Goal: Information Seeking & Learning: Check status

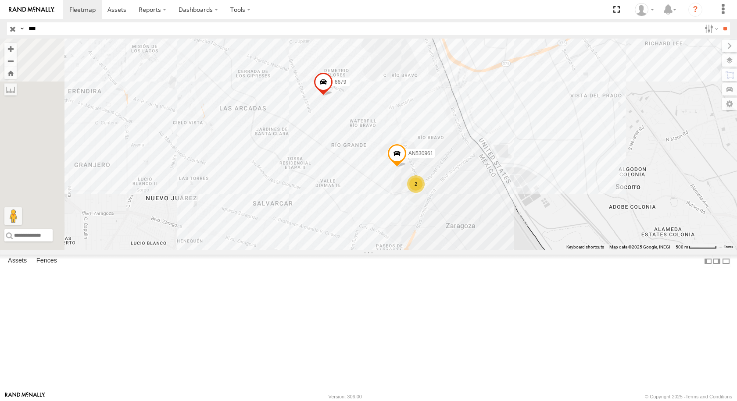
click at [0, 0] on div "961" at bounding box center [0, 0] width 0 height 0
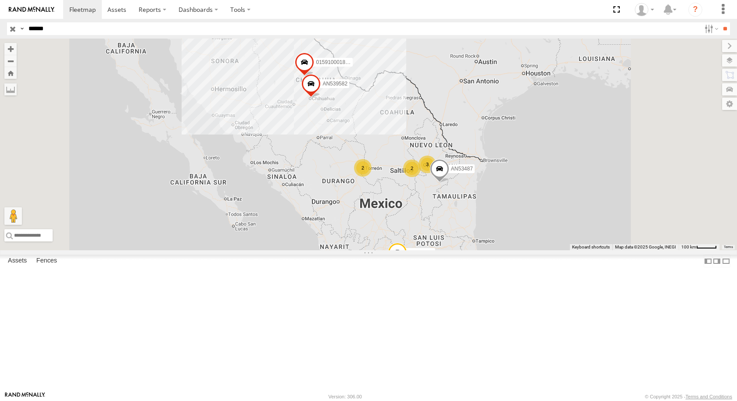
click at [720, 22] on input "**" at bounding box center [725, 28] width 10 height 13
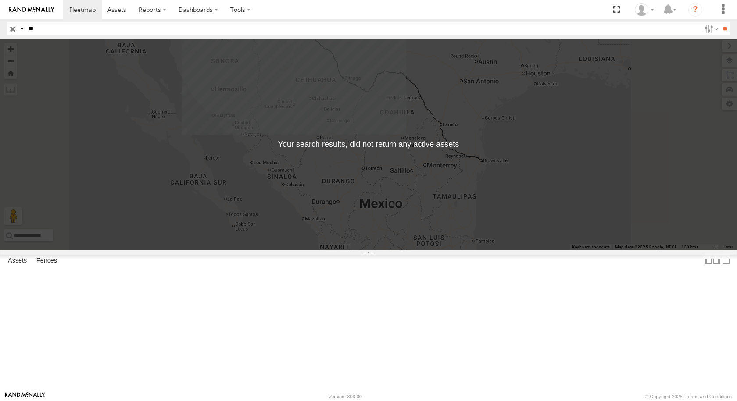
type input "*"
type input "****"
click at [720, 22] on input "**" at bounding box center [725, 28] width 10 height 13
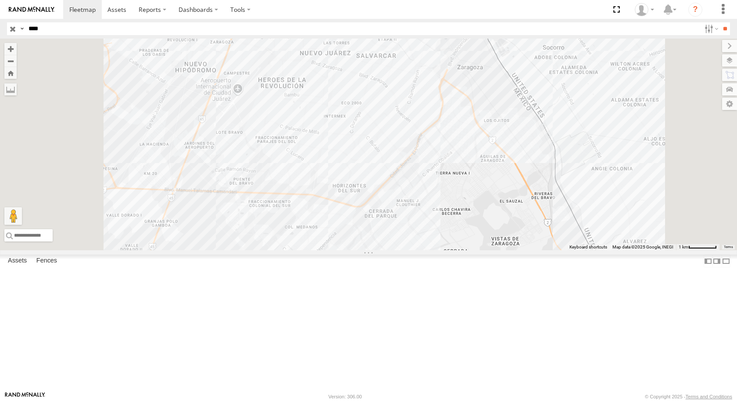
click at [0, 0] on div "FLEX SUR" at bounding box center [0, 0] width 0 height 0
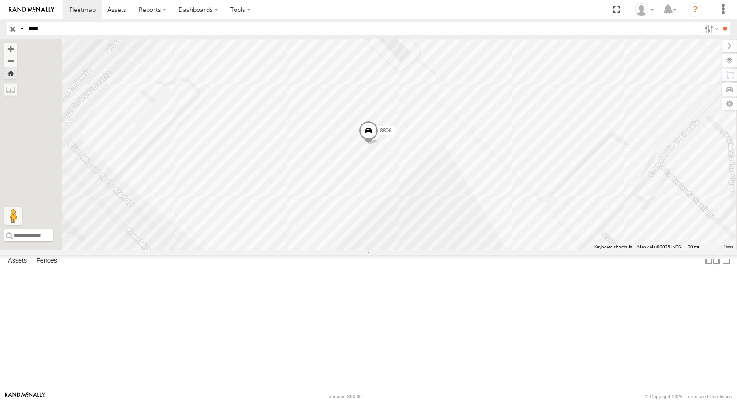
click at [378, 145] on span at bounding box center [368, 133] width 19 height 24
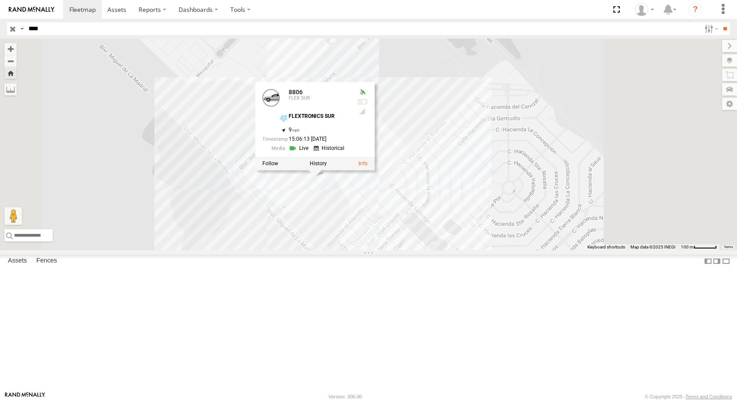
drag, startPoint x: 547, startPoint y: 234, endPoint x: 448, endPoint y: 288, distance: 112.5
click at [462, 251] on div "8806 8806 FLEX SUR FLEXTRONICS SUR 31.57439 , -106.40571 9 15:06:13 [DATE]" at bounding box center [368, 145] width 737 height 212
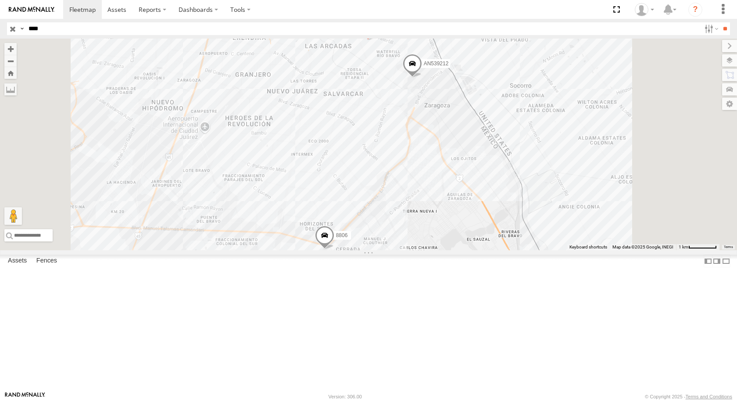
click at [0, 0] on div "FLEX SUR" at bounding box center [0, 0] width 0 height 0
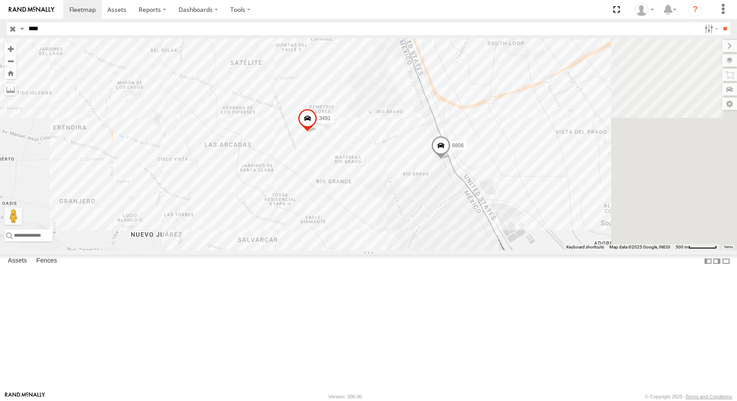
drag, startPoint x: 611, startPoint y: 179, endPoint x: 496, endPoint y: 200, distance: 117.3
click at [496, 200] on div "3491 AN539212 8806" at bounding box center [368, 145] width 737 height 212
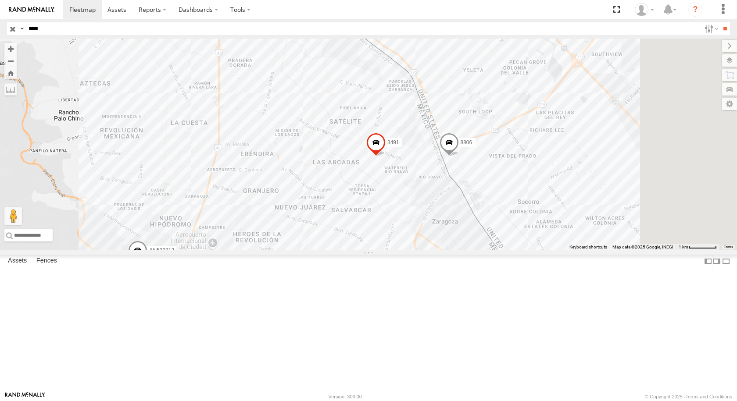
drag, startPoint x: 541, startPoint y: 115, endPoint x: 466, endPoint y: 183, distance: 101.3
click at [466, 183] on div "3491 8806 AN539212" at bounding box center [368, 145] width 737 height 212
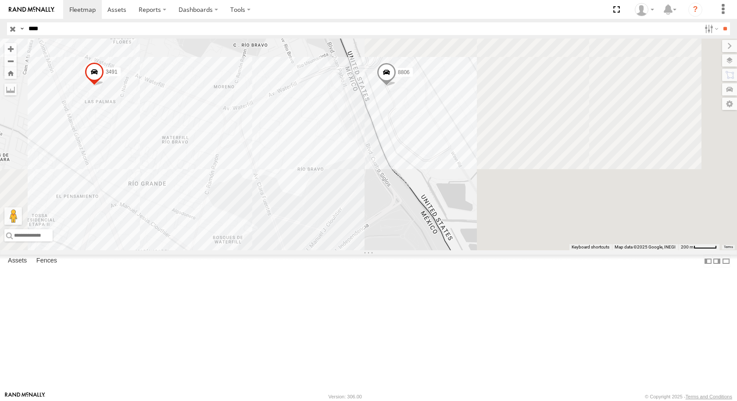
drag, startPoint x: 595, startPoint y: 234, endPoint x: 398, endPoint y: 174, distance: 206.8
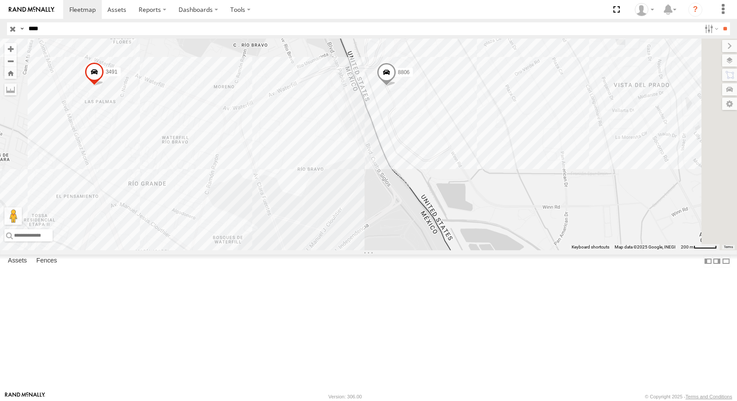
click at [398, 174] on div "3491 8806 AN539212" at bounding box center [368, 145] width 737 height 212
click at [396, 86] on span at bounding box center [386, 75] width 19 height 24
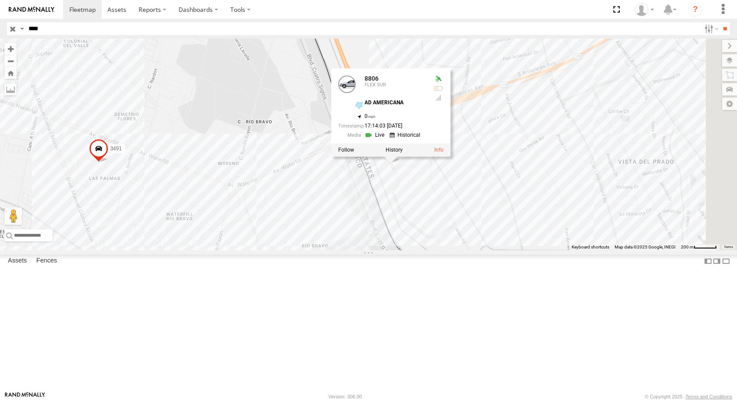
drag, startPoint x: 484, startPoint y: 241, endPoint x: 484, endPoint y: 288, distance: 46.5
click at [484, 251] on div "3491 8806 AN539212 8806 FLEX SUR AD AMERICANA 31.66963 , -106.33452 0 17:14:03 …" at bounding box center [368, 145] width 737 height 212
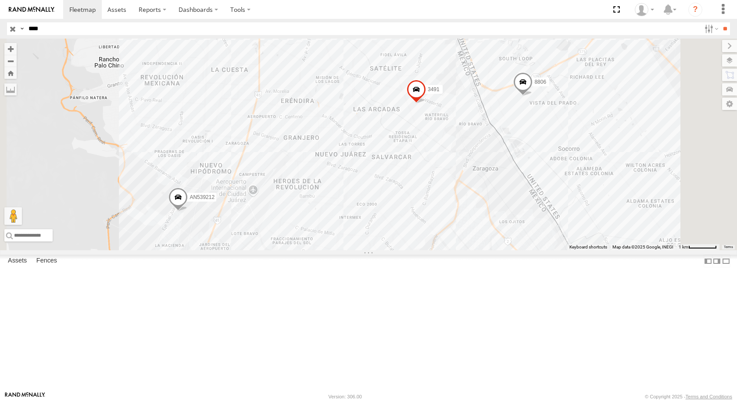
drag, startPoint x: 596, startPoint y: 131, endPoint x: 493, endPoint y: 168, distance: 110.1
click at [496, 172] on div "3491 AN539212 8806" at bounding box center [368, 145] width 737 height 212
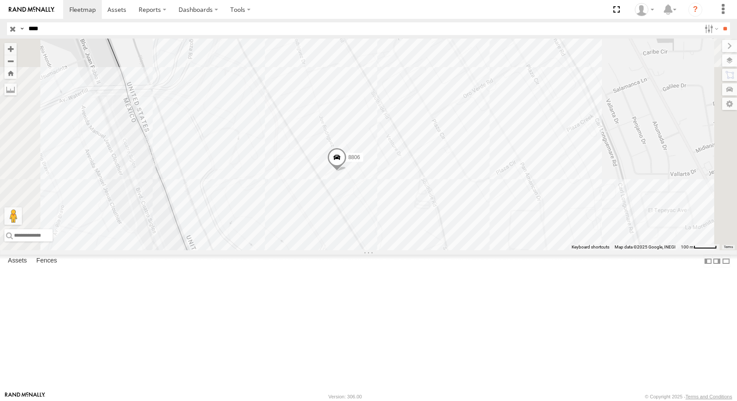
click at [347, 171] on span at bounding box center [336, 159] width 19 height 24
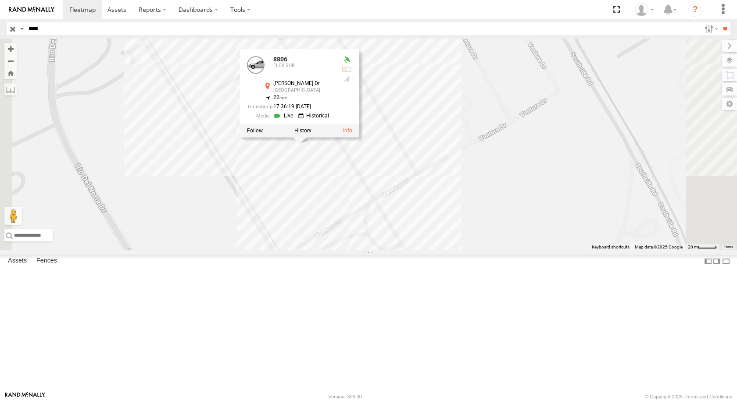
click at [536, 155] on div "8806 8806 FLEX SUR [PERSON_NAME] Dr El Paso 31.66774 , -106.32766 22 17:36:19 […" at bounding box center [368, 145] width 737 height 212
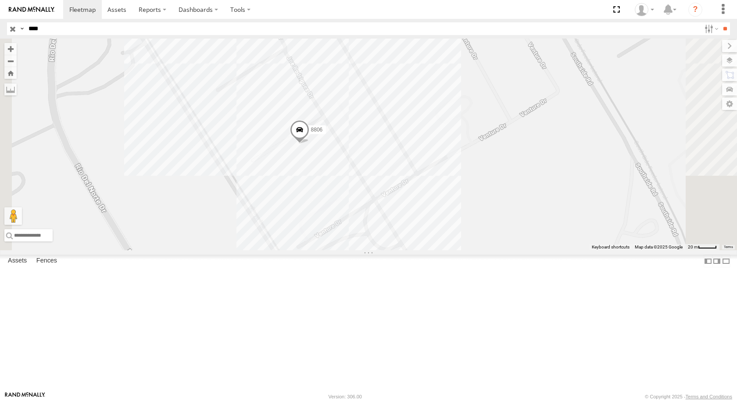
click at [309, 144] on span at bounding box center [299, 132] width 19 height 24
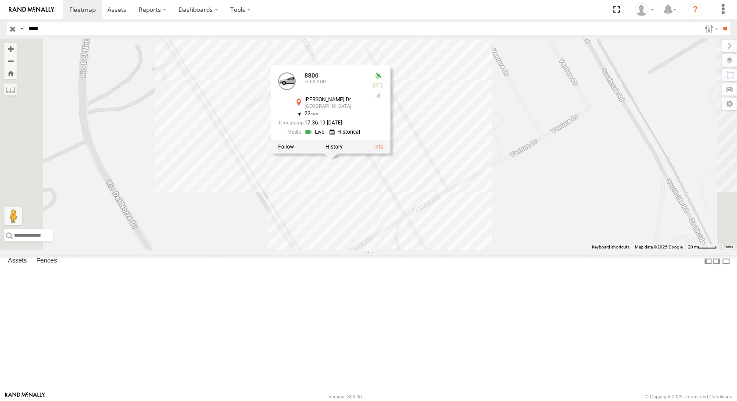
drag, startPoint x: 426, startPoint y: 262, endPoint x: 463, endPoint y: 280, distance: 41.6
click at [461, 251] on div "8806 8806 FLEX SUR [PERSON_NAME] Dr El Paso 31.66774 , -106.32766 22 17:36:19 […" at bounding box center [368, 145] width 737 height 212
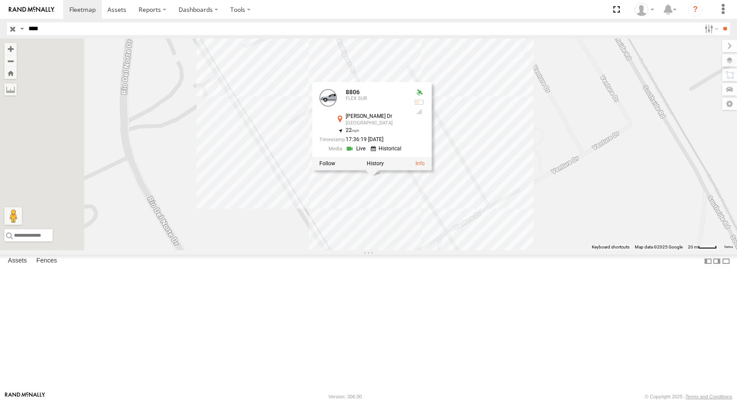
click at [377, 183] on div "8806 8806 FLEX SUR [PERSON_NAME] Dr El Paso 31.66774 , -106.32766 22 17:36:19 […" at bounding box center [368, 145] width 737 height 212
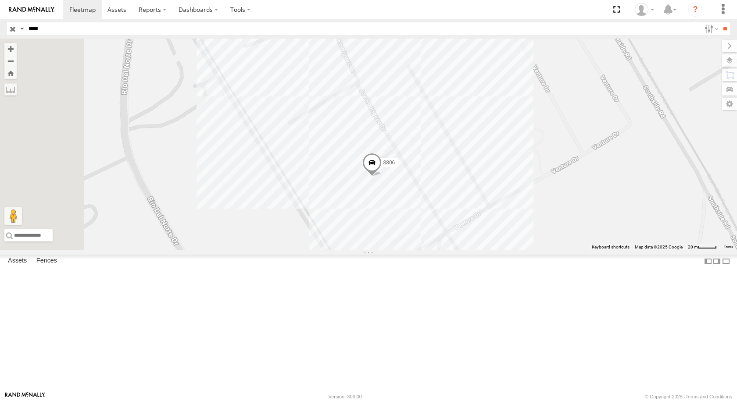
click at [398, 167] on label "8806" at bounding box center [387, 162] width 22 height 9
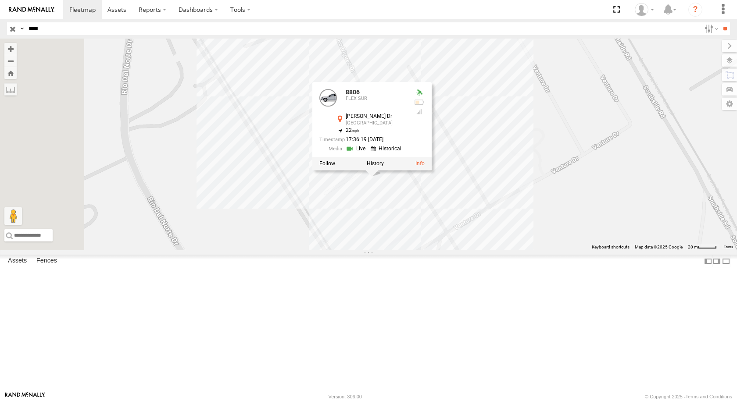
click at [475, 251] on div "8806 8806 FLEX SUR [PERSON_NAME] Dr El Paso 31.66774 , -106.32766 22 17:36:19 […" at bounding box center [368, 145] width 737 height 212
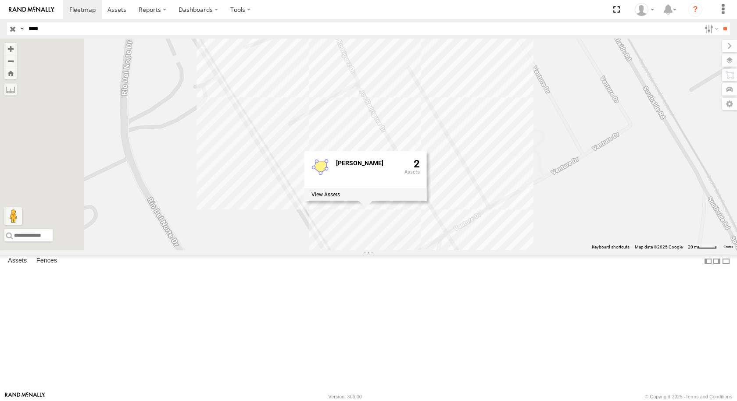
click at [393, 251] on div "8806 [PERSON_NAME] RDRZ 2" at bounding box center [368, 145] width 737 height 212
click at [467, 181] on div "8806 [PERSON_NAME] RDRZ 2" at bounding box center [368, 145] width 737 height 212
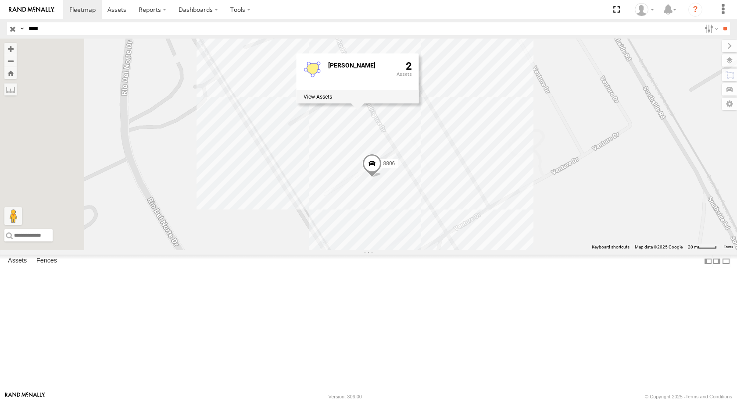
click at [382, 178] on span at bounding box center [371, 166] width 19 height 24
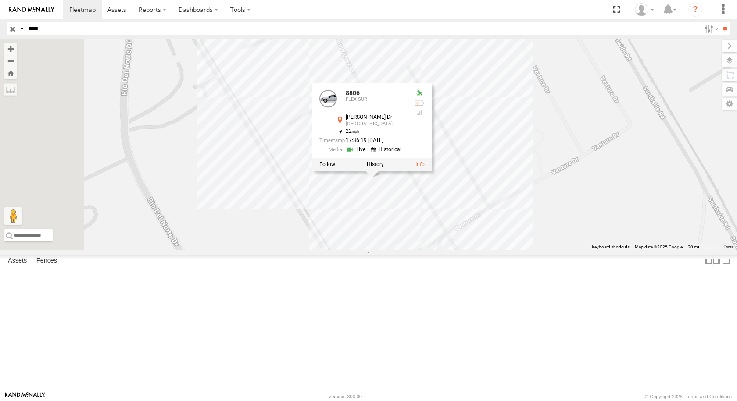
click at [542, 250] on div "8806 8806 FLEX SUR [PERSON_NAME] Dr El Paso 31.66774 , -106.32766 22 17:36:19 […" at bounding box center [368, 145] width 737 height 212
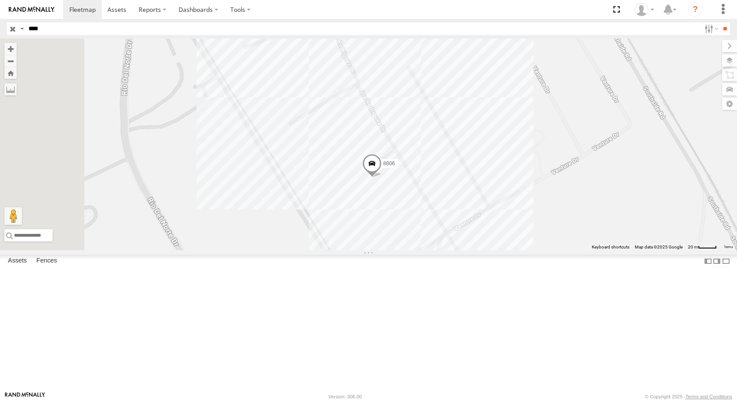
click at [382, 178] on span at bounding box center [371, 166] width 19 height 24
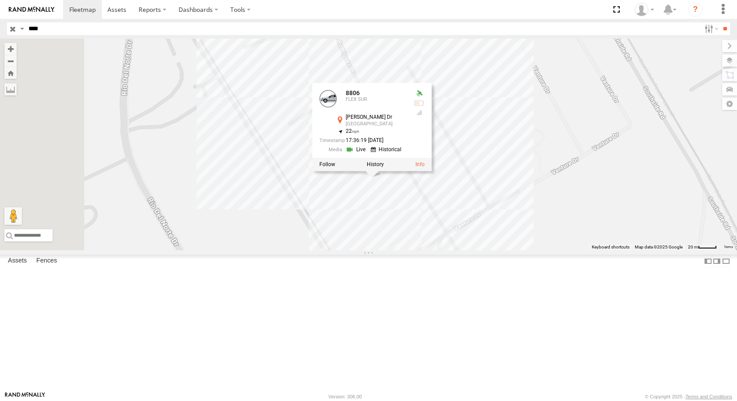
click at [538, 115] on div "8806 8806 FLEX SUR [PERSON_NAME] Dr El Paso 31.66774 , -106.32766 22 17:36:19 […" at bounding box center [368, 145] width 737 height 212
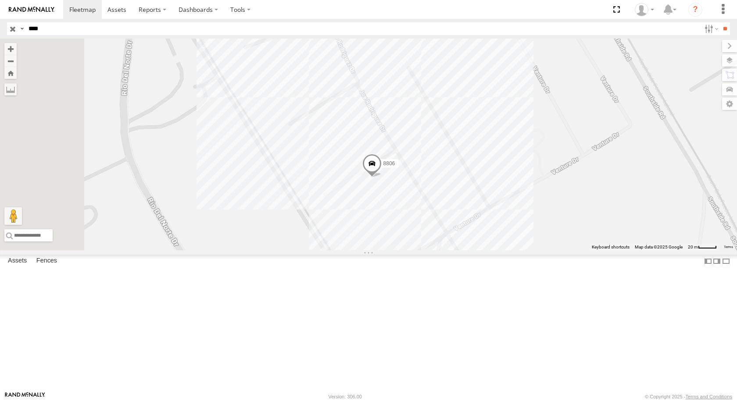
click at [382, 178] on span at bounding box center [371, 166] width 19 height 24
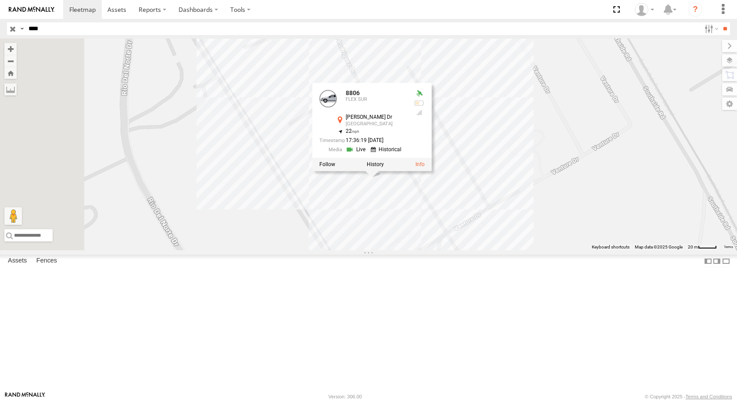
click at [547, 116] on div "8806 8806 FLEX SUR [PERSON_NAME] Dr El Paso 31.66774 , -106.32766 22 17:36:19 […" at bounding box center [368, 145] width 737 height 212
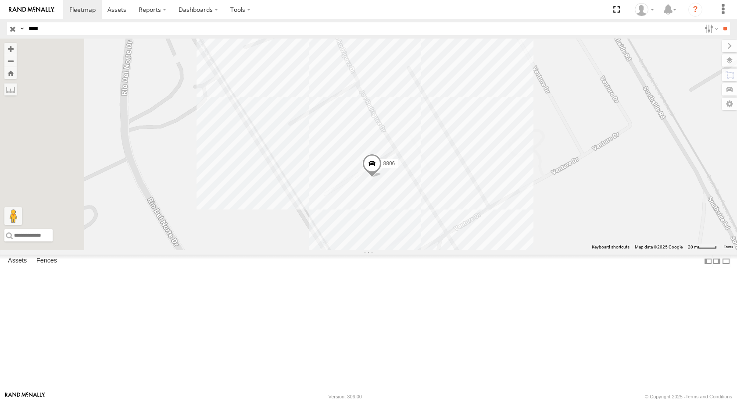
click at [382, 178] on span at bounding box center [371, 166] width 19 height 24
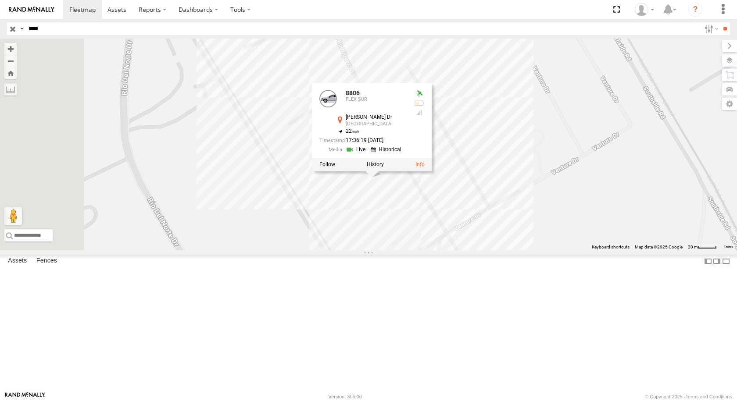
drag, startPoint x: 476, startPoint y: 264, endPoint x: 495, endPoint y: 279, distance: 23.4
click at [494, 251] on div "8806 8806 FLEX SUR [PERSON_NAME] Dr El Paso 31.66774 , -106.32766 22 17:36:19 […" at bounding box center [368, 145] width 737 height 212
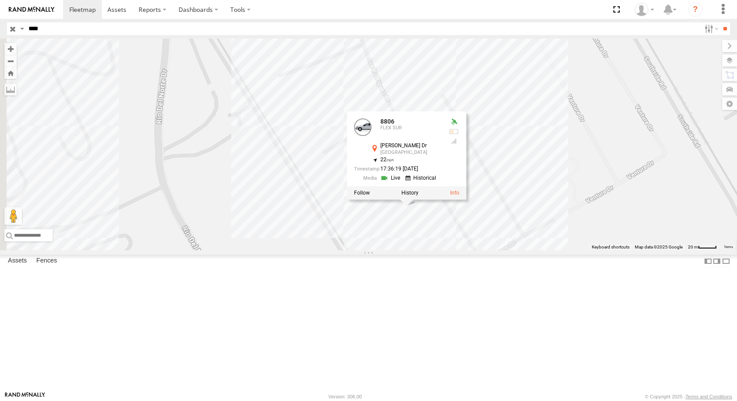
click at [495, 251] on div "8806 8806 FLEX SUR [PERSON_NAME] Dr El Paso 31.66774 , -106.32766 22 17:36:19 […" at bounding box center [368, 145] width 737 height 212
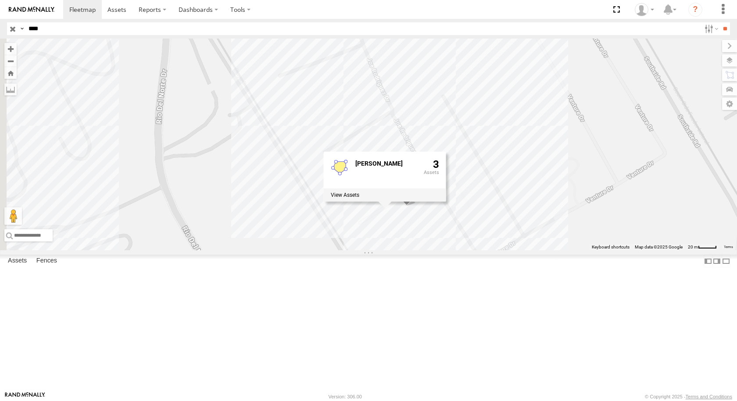
click at [495, 251] on div "8806 [PERSON_NAME] RDRZ 3" at bounding box center [368, 145] width 737 height 212
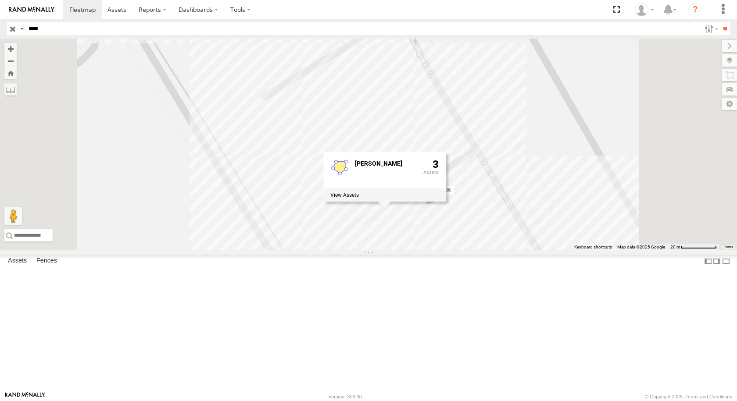
click at [452, 251] on div "8806 [PERSON_NAME] RDRZ 3" at bounding box center [368, 145] width 737 height 212
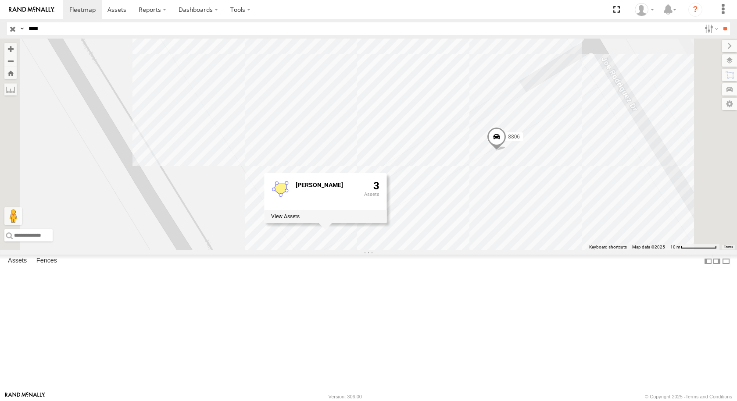
click at [506, 151] on span at bounding box center [496, 139] width 19 height 24
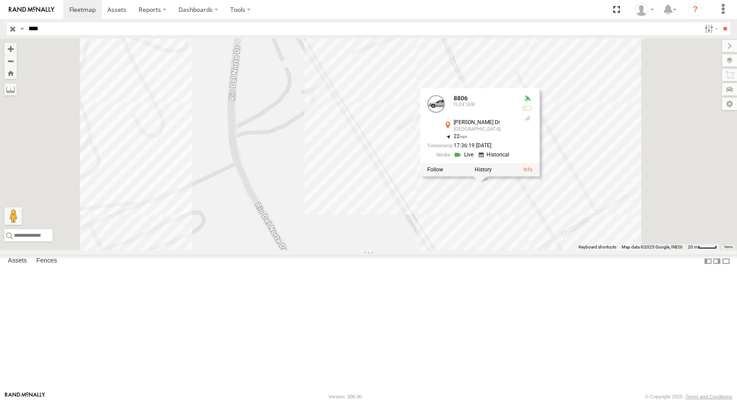
click at [479, 251] on div "8806 8806 FLEX SUR [PERSON_NAME] Dr El Paso 31.66774 , -106.32766 22 17:36:19 […" at bounding box center [368, 145] width 737 height 212
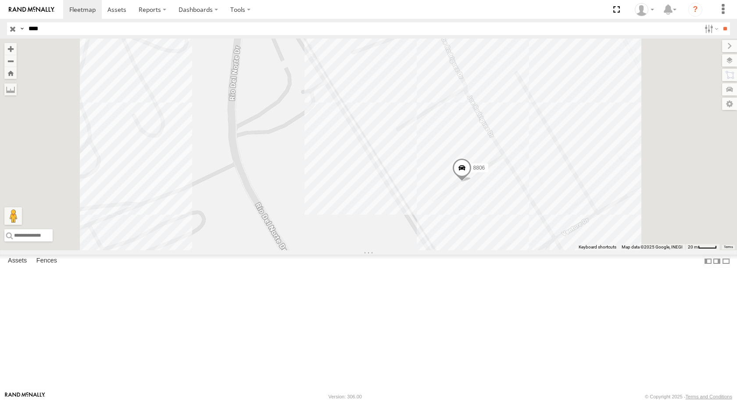
click at [472, 182] on span at bounding box center [461, 170] width 19 height 24
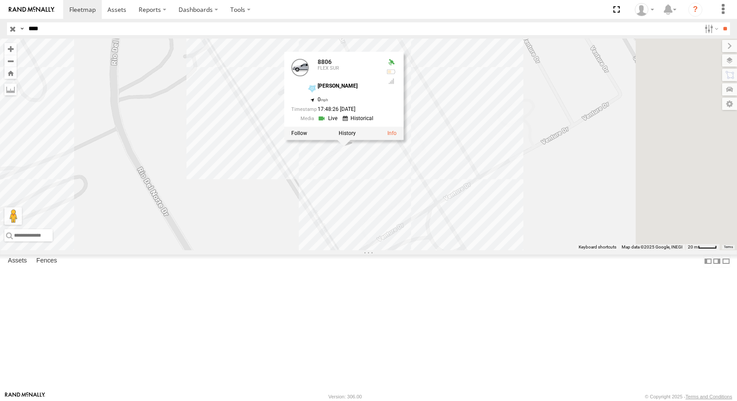
drag, startPoint x: 557, startPoint y: 271, endPoint x: 450, endPoint y: 229, distance: 114.6
click at [450, 229] on div "8806 8806 FLEX SUR [PERSON_NAME] RDRZ 31.66775 , -106.32788 0 17:48:26 [DATE]" at bounding box center [368, 145] width 737 height 212
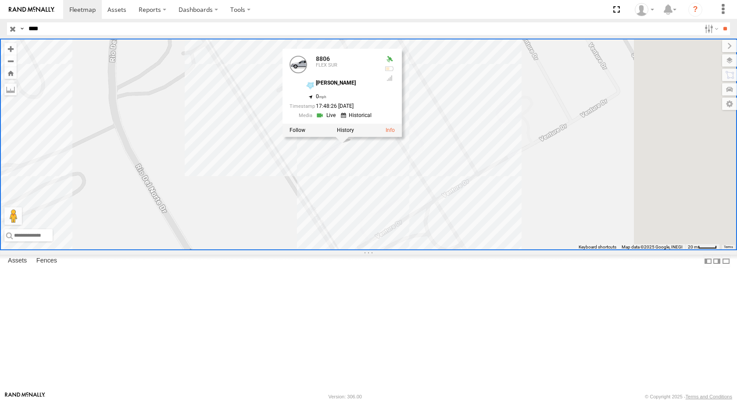
click at [382, 104] on div "8806 8806 FLEX SUR [PERSON_NAME] RDRZ 31.66775 , -106.32788 0 17:48:26 [DATE]" at bounding box center [368, 145] width 737 height 212
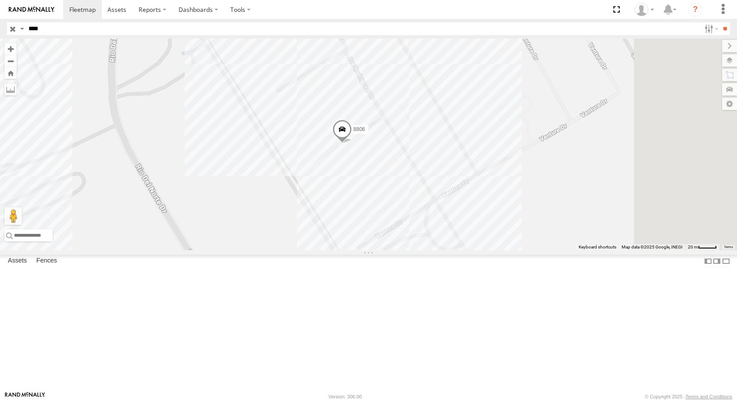
click at [352, 143] on span at bounding box center [342, 132] width 19 height 24
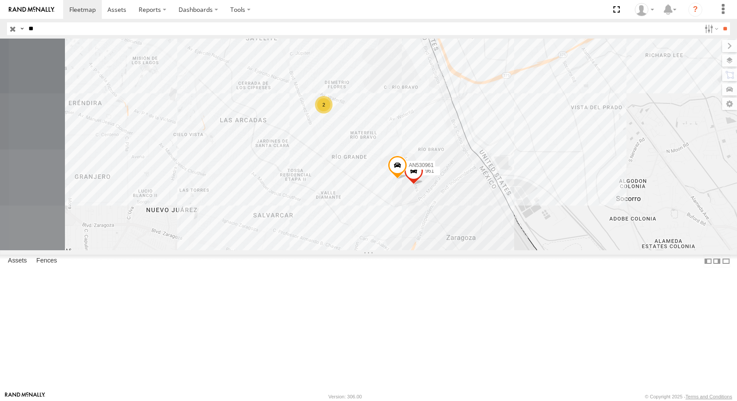
type input "*"
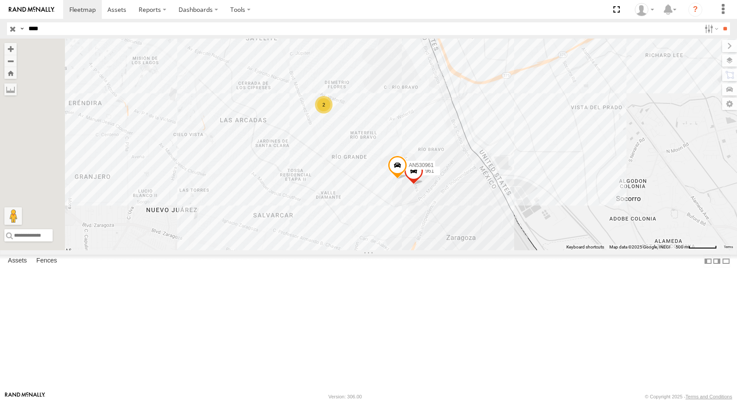
type input "****"
click at [720, 22] on input "**" at bounding box center [725, 28] width 10 height 13
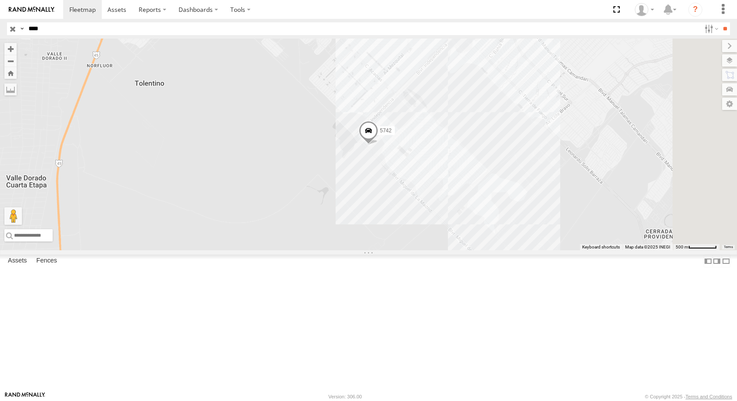
click at [0, 0] on div "BASE 7" at bounding box center [0, 0] width 0 height 0
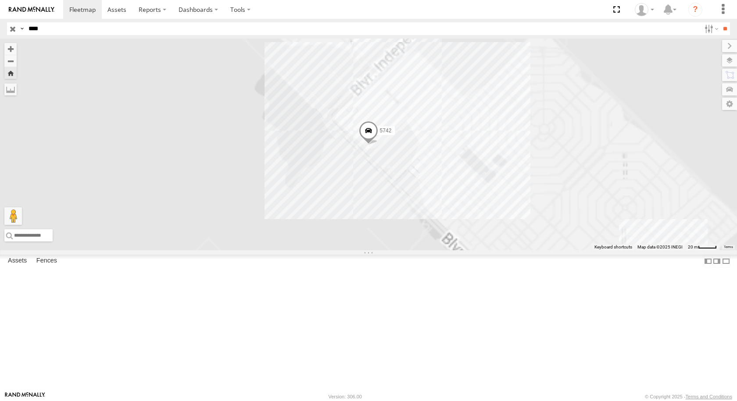
click at [378, 144] on span at bounding box center [368, 133] width 19 height 24
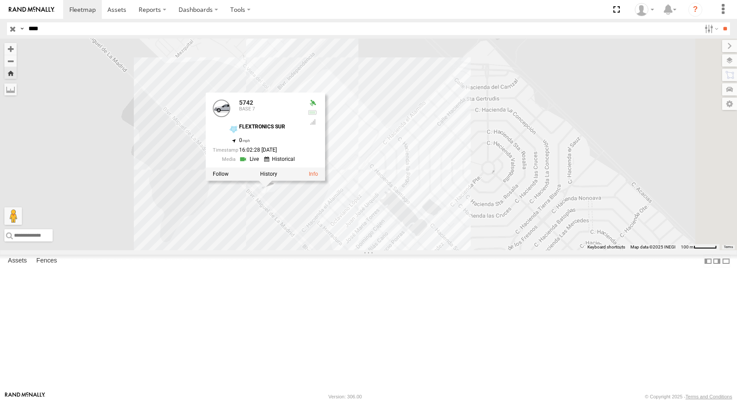
drag, startPoint x: 556, startPoint y: 201, endPoint x: 447, endPoint y: 260, distance: 124.5
click at [447, 251] on div "5742 5742 BASE 7 FLEXTRONICS SUR 31.57312 , -106.40714 0 16:02:28 08/25/2025" at bounding box center [368, 145] width 737 height 212
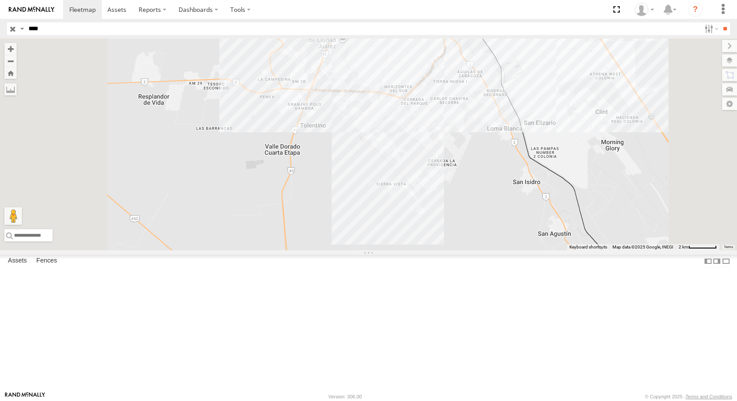
drag, startPoint x: 559, startPoint y: 142, endPoint x: 475, endPoint y: 220, distance: 114.6
click at [481, 219] on div "5742" at bounding box center [368, 145] width 737 height 212
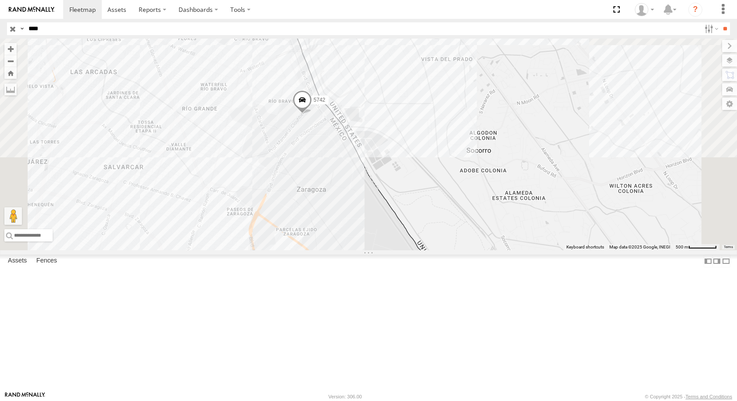
drag, startPoint x: 453, startPoint y: 110, endPoint x: 426, endPoint y: 199, distance: 93.7
click at [426, 199] on div "5742" at bounding box center [368, 145] width 737 height 212
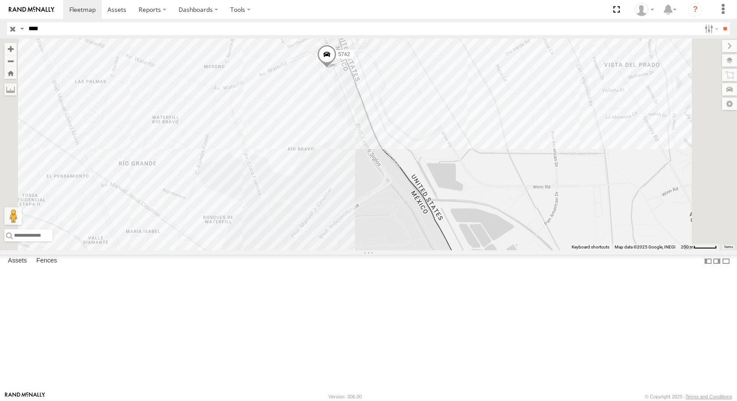
click at [337, 68] on span at bounding box center [326, 56] width 19 height 24
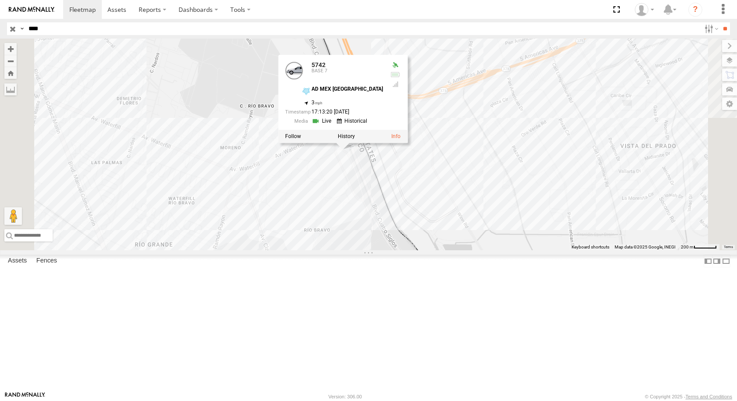
drag, startPoint x: 459, startPoint y: 170, endPoint x: 478, endPoint y: 264, distance: 95.3
click at [478, 251] on div "5742 5742 BASE 7 AD MEX ZARAGOZA 31.66946 , -106.33942 3 17:13:20 08/25/2025" at bounding box center [368, 145] width 737 height 212
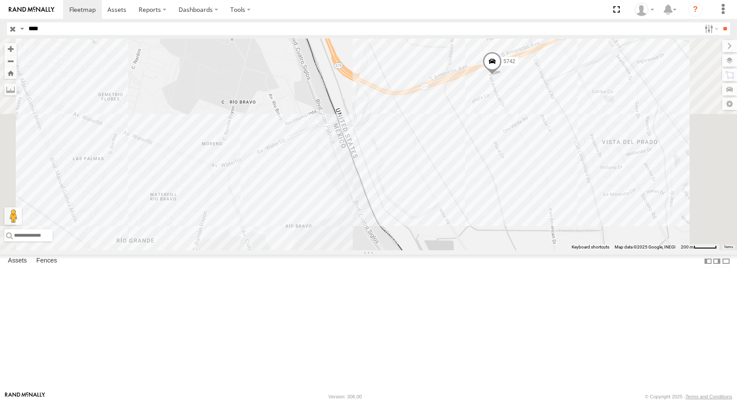
drag, startPoint x: 571, startPoint y: 201, endPoint x: 498, endPoint y: 229, distance: 78.5
click at [498, 229] on div "5742" at bounding box center [368, 145] width 737 height 212
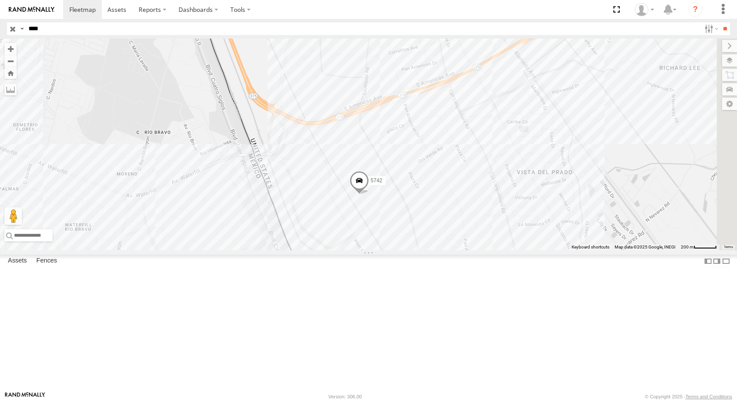
click at [369, 195] on span at bounding box center [359, 183] width 19 height 24
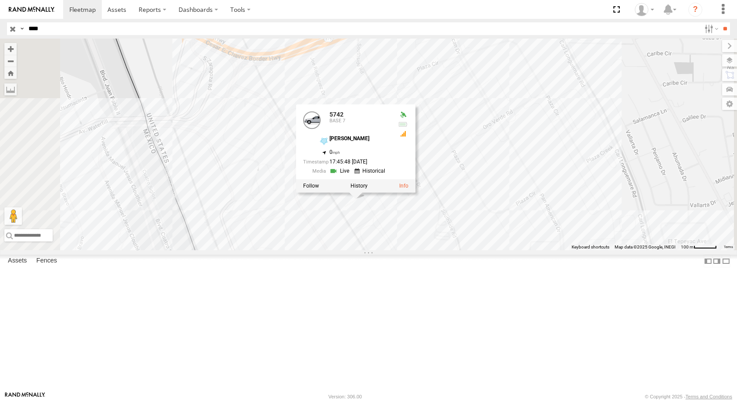
drag, startPoint x: 492, startPoint y: 288, endPoint x: 495, endPoint y: 316, distance: 28.2
click at [495, 251] on div "5742 5742 BASE 7 DAYSON JOE RDRZ 31.66788 , -106.32771 0 17:45:48 08/25/2025" at bounding box center [368, 145] width 737 height 212
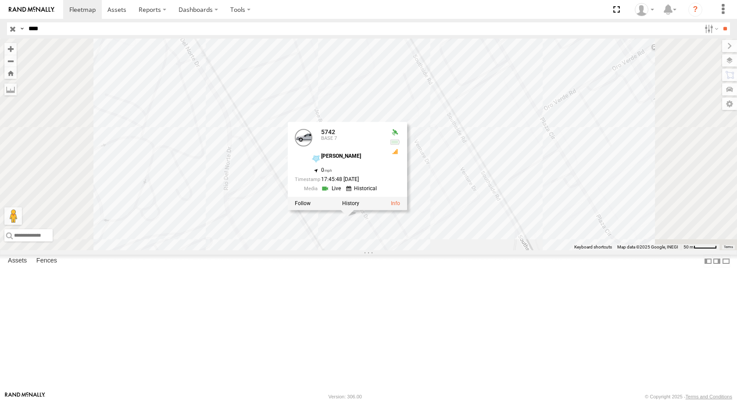
drag, startPoint x: 485, startPoint y: 302, endPoint x: 503, endPoint y: 305, distance: 17.7
click at [503, 251] on div "5742 5742 BASE 7 DAYSON JOE RDRZ 31.66788 , -106.32771 0 17:45:48 08/25/2025" at bounding box center [368, 145] width 737 height 212
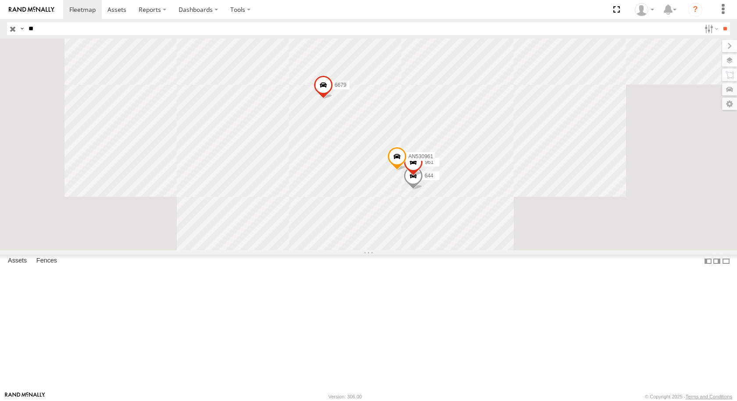
type input "*"
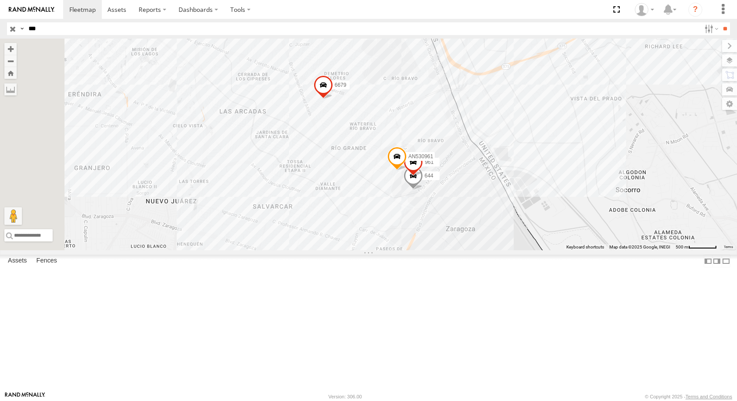
type input "***"
click at [720, 22] on input "**" at bounding box center [725, 28] width 10 height 13
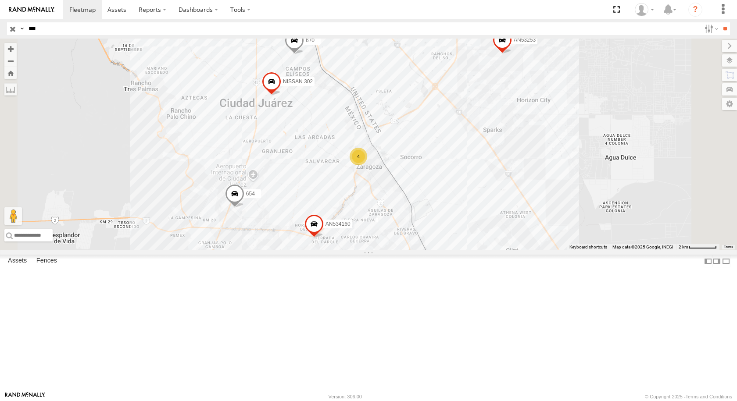
click at [0, 0] on div "FLEX NORTE" at bounding box center [0, 0] width 0 height 0
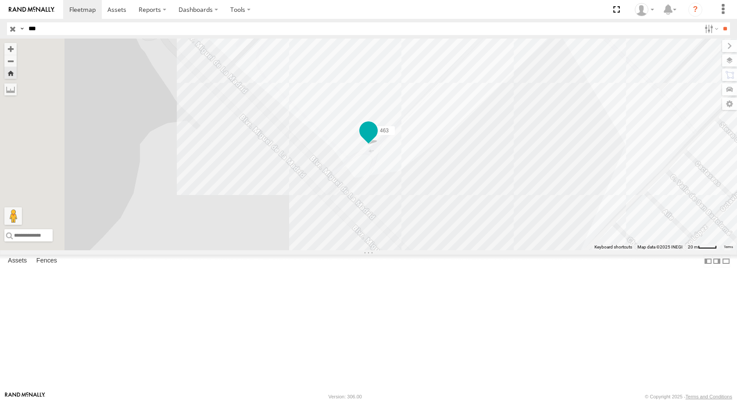
click at [376, 139] on span at bounding box center [369, 131] width 16 height 16
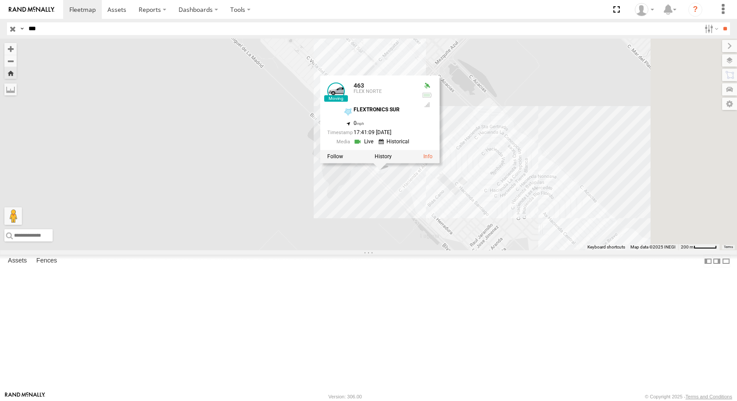
drag, startPoint x: 591, startPoint y: 211, endPoint x: 534, endPoint y: 254, distance: 71.4
click at [534, 251] on div "463 463 FLEX NORTE FLEXTRONICS SUR 31.57321 , -106.40711 0 17:41:09 08/25/2025" at bounding box center [368, 145] width 737 height 212
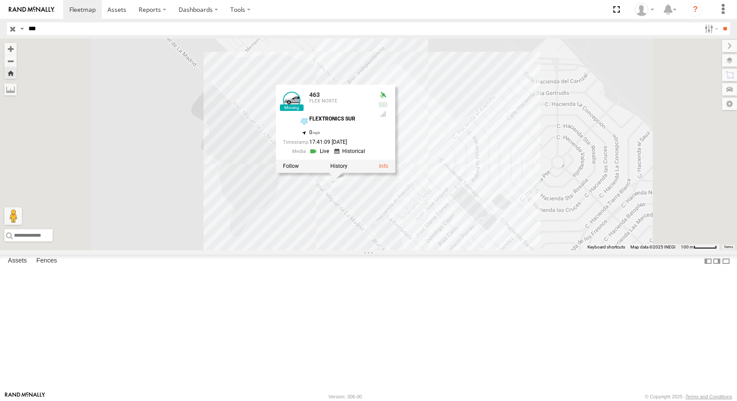
drag, startPoint x: 518, startPoint y: 290, endPoint x: 516, endPoint y: 301, distance: 12.0
click at [516, 251] on div "463 463 FLEX NORTE FLEXTRONICS SUR 31.57321 , -106.40711 0 17:41:09 08/25/2025" at bounding box center [368, 145] width 737 height 212
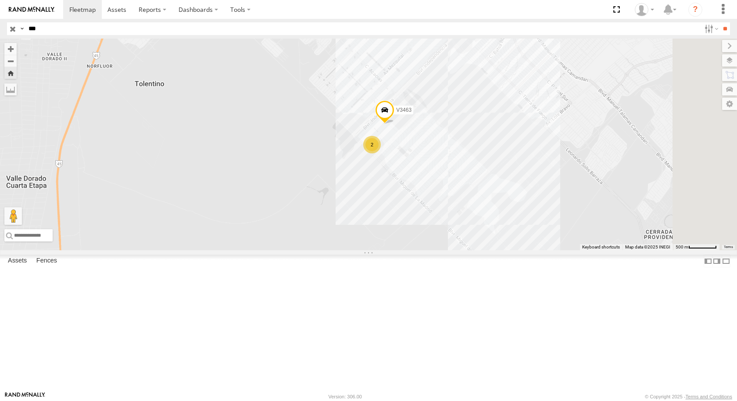
click at [0, 0] on div "463 FLEX NORTE" at bounding box center [0, 0] width 0 height 0
click at [0, 0] on div "463" at bounding box center [0, 0] width 0 height 0
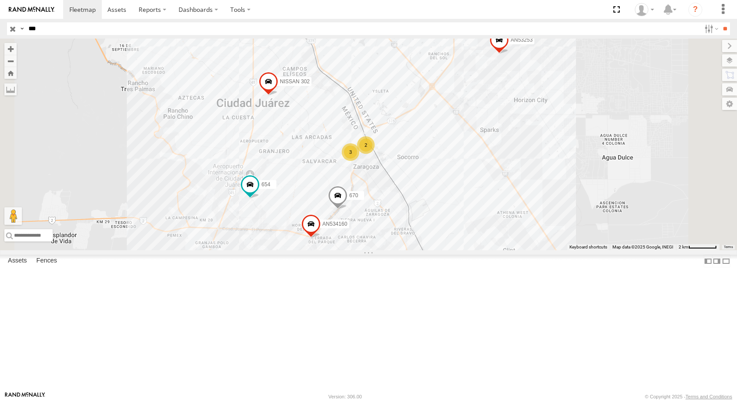
click at [0, 0] on div "463" at bounding box center [0, 0] width 0 height 0
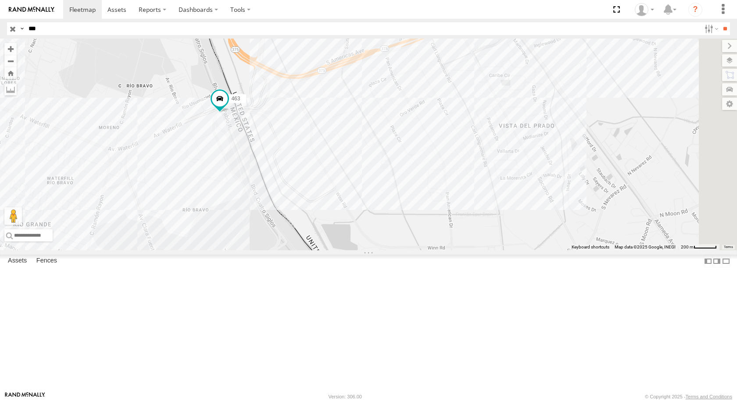
drag, startPoint x: 528, startPoint y: 208, endPoint x: 343, endPoint y: 213, distance: 185.2
click at [343, 213] on div "AN53253 463 654 AN532033 NISSAN 302" at bounding box center [368, 145] width 737 height 212
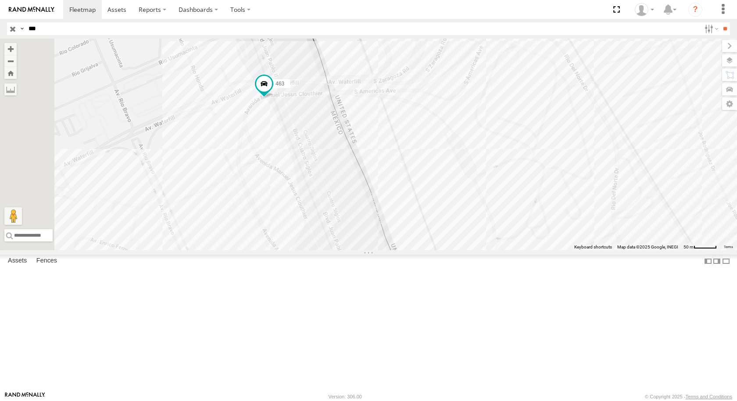
drag, startPoint x: 364, startPoint y: 191, endPoint x: 438, endPoint y: 240, distance: 88.7
click at [438, 240] on div "AN53253 463 654 AN532033 NISSAN 302" at bounding box center [368, 145] width 737 height 212
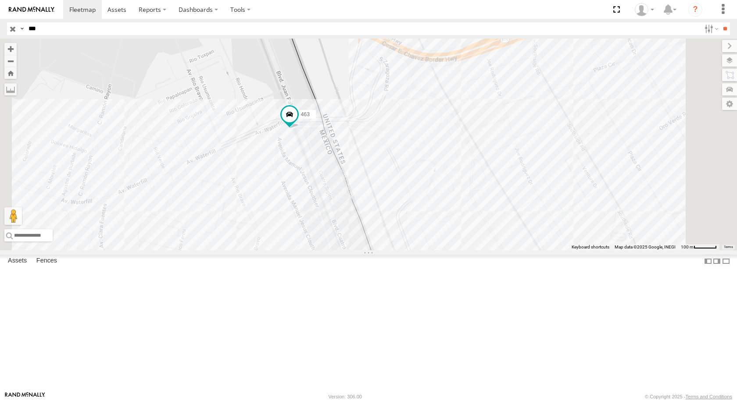
drag, startPoint x: 438, startPoint y: 240, endPoint x: 431, endPoint y: 235, distance: 8.9
click at [431, 235] on div "AN53253 463 654 AN532033 NISSAN 302" at bounding box center [368, 145] width 737 height 212
click at [297, 122] on span at bounding box center [289, 114] width 16 height 16
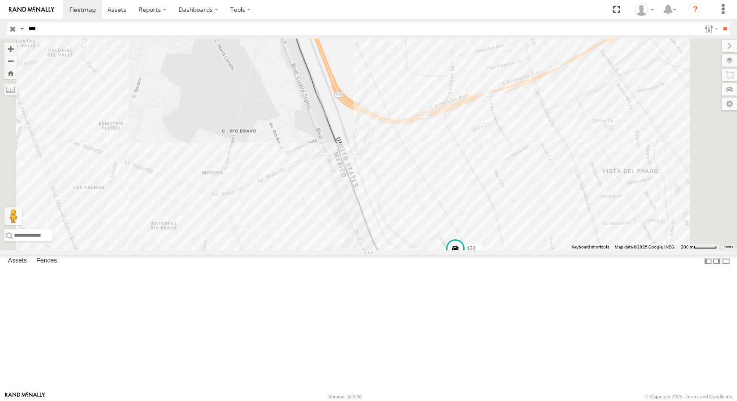
drag, startPoint x: 478, startPoint y: 269, endPoint x: 426, endPoint y: 258, distance: 53.4
click at [426, 251] on div "463 2" at bounding box center [368, 145] width 737 height 212
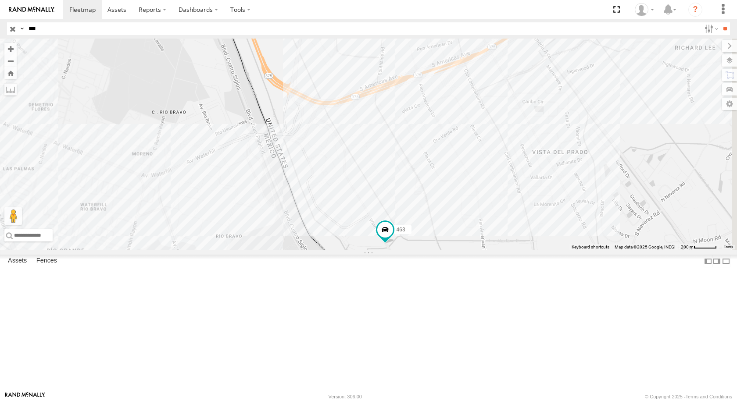
drag, startPoint x: 447, startPoint y: 299, endPoint x: 421, endPoint y: 293, distance: 26.6
click at [423, 251] on div "463 2 2" at bounding box center [368, 145] width 737 height 212
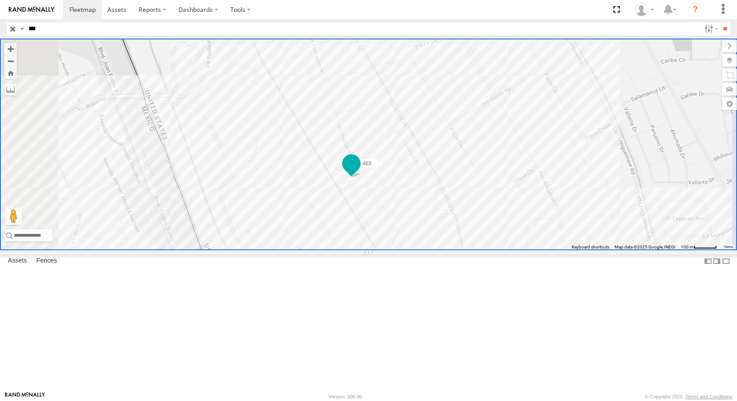
click at [359, 172] on span at bounding box center [352, 164] width 16 height 16
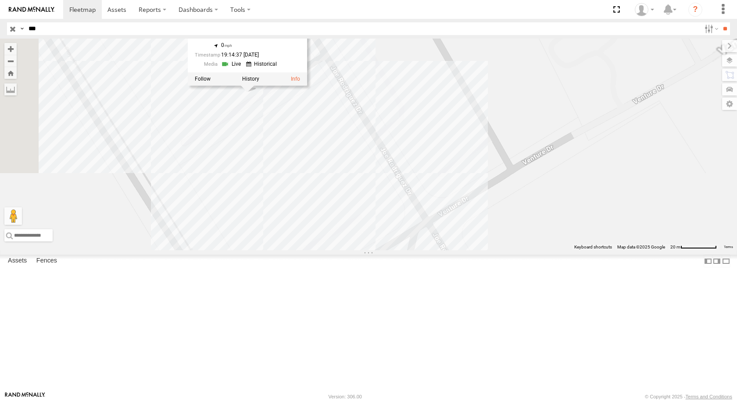
drag, startPoint x: 485, startPoint y: 181, endPoint x: 555, endPoint y: 232, distance: 87.0
click at [552, 229] on div "463 463 FLEX NORTE DAYSON JOE RDRZ 31.66783 , -106.32784 0 19:14:37 08/25/2025" at bounding box center [368, 145] width 737 height 212
